Goal: Task Accomplishment & Management: Use online tool/utility

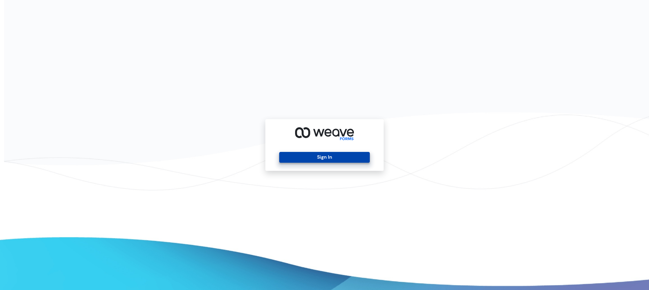
click at [319, 159] on button "Sign In" at bounding box center [324, 157] width 90 height 11
